Goal: Task Accomplishment & Management: Manage account settings

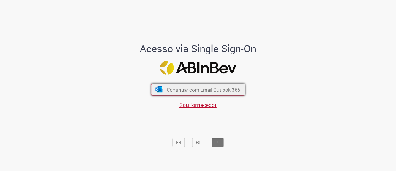
click at [197, 89] on span "Continuar com Email Outlook 365" at bounding box center [204, 89] width 74 height 6
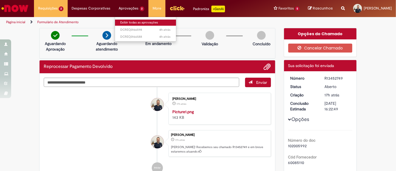
click at [125, 20] on link "Exibir todas as aprovações" at bounding box center [145, 23] width 61 height 6
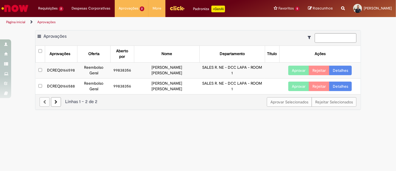
click at [41, 53] on th at bounding box center [40, 54] width 9 height 16
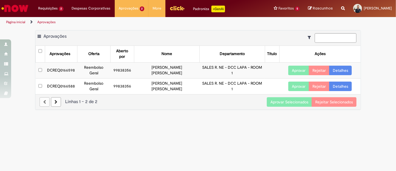
click at [338, 66] on link "Detalhes" at bounding box center [341, 70] width 23 height 9
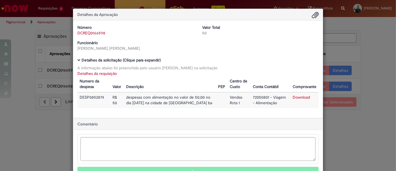
click at [275, 17] on div "Detalhes da Aprovação" at bounding box center [198, 14] width 250 height 11
click at [350, 106] on div "Detalhes da Aprovação Número DCREQ0166598 Valor Total 50 Funcionário [PERSON_NA…" at bounding box center [198, 85] width 396 height 171
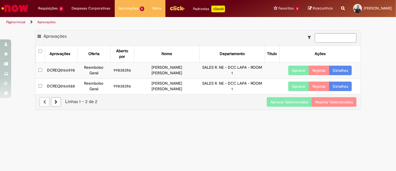
click at [336, 81] on link "Detalhes" at bounding box center [341, 85] width 23 height 9
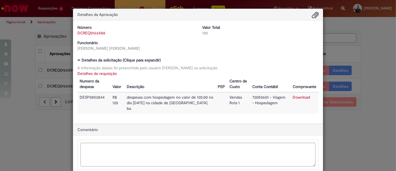
click at [344, 124] on div "Detalhes da Aprovação Número DCREQ0166588 Valor Total 120 Funcionário [PERSON_N…" at bounding box center [198, 85] width 396 height 171
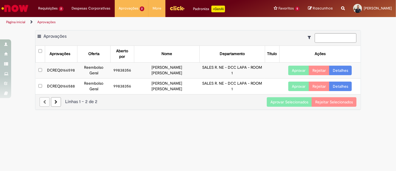
click at [290, 97] on button "Aprovar Selecionados" at bounding box center [289, 101] width 45 height 9
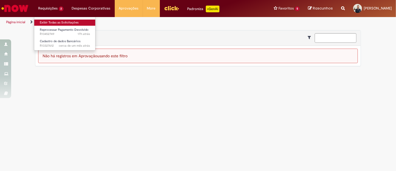
click at [57, 23] on link "Exibir Todas as Solicitações" at bounding box center [64, 23] width 61 height 6
